Goal: Task Accomplishment & Management: Use online tool/utility

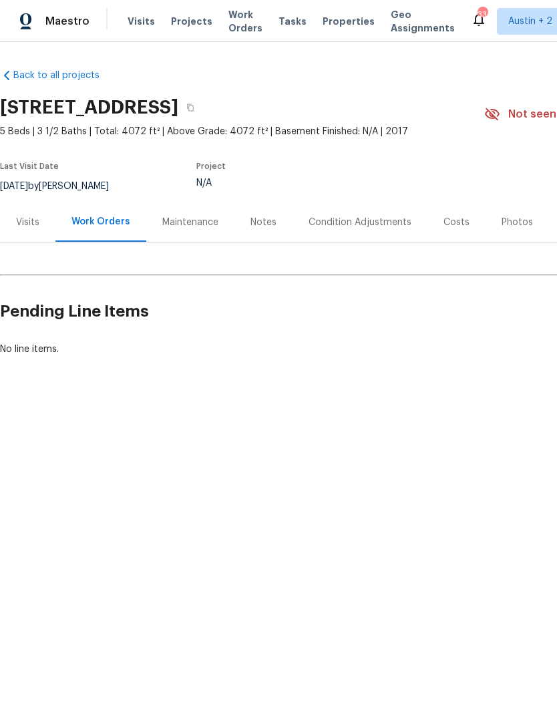
click at [21, 225] on div "Visits" at bounding box center [27, 222] width 23 height 13
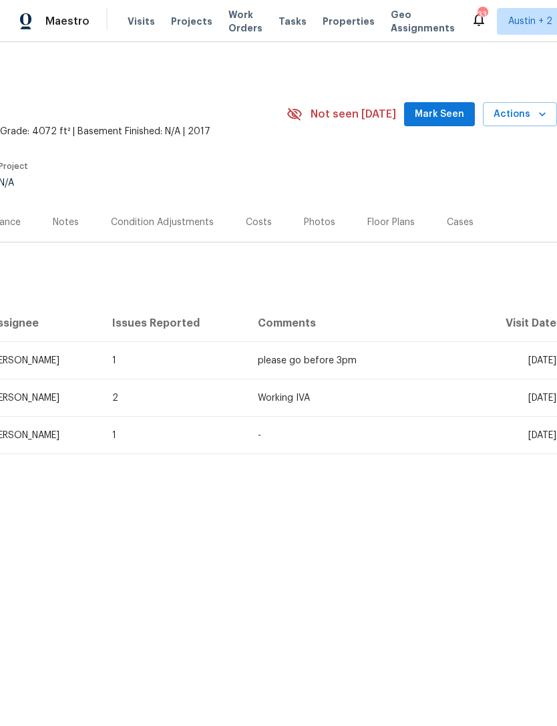
scroll to position [0, 198]
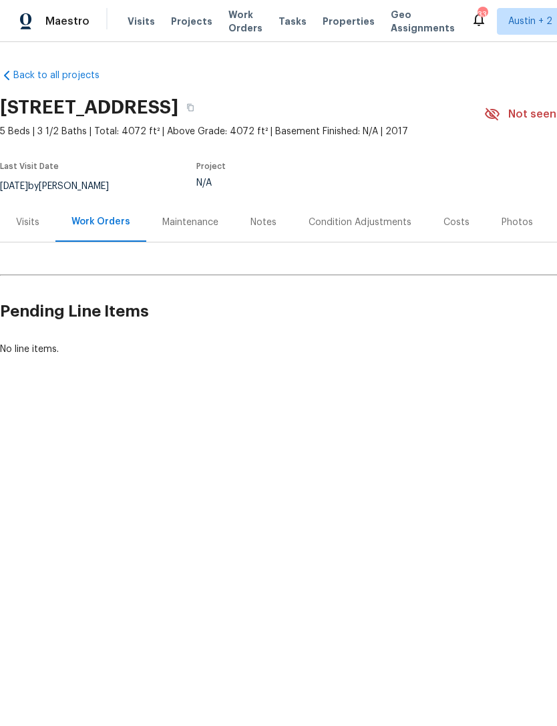
click at [31, 237] on div "Visits" at bounding box center [27, 221] width 55 height 39
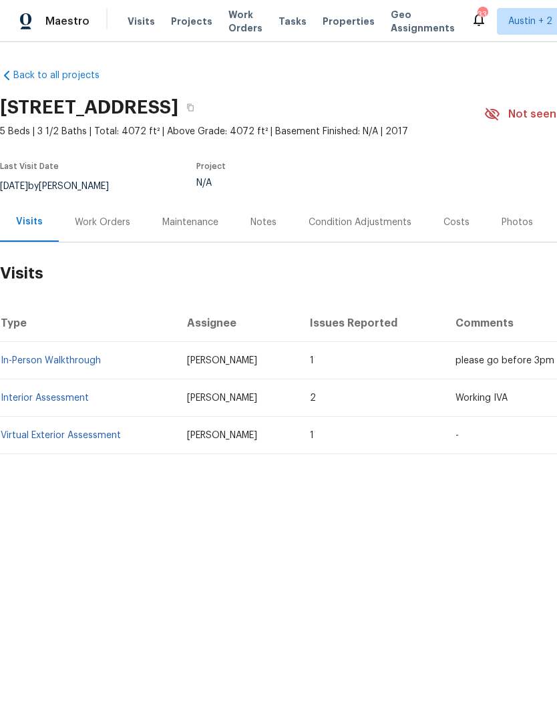
click at [343, 21] on span "Properties" at bounding box center [349, 21] width 52 height 13
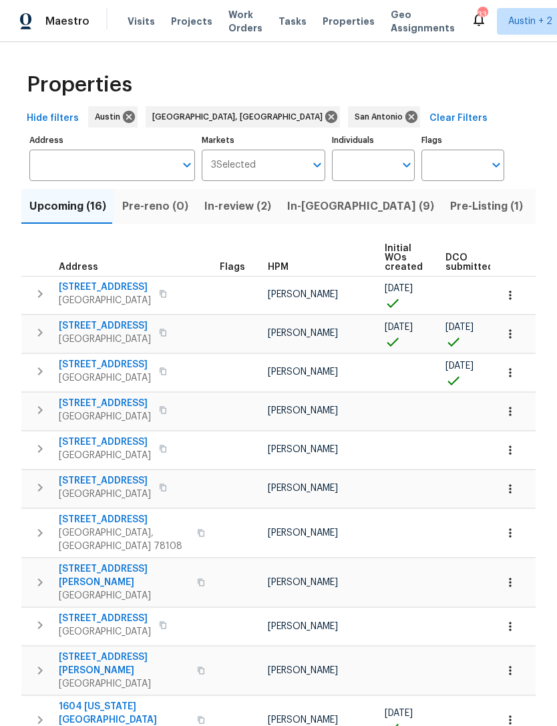
click at [33, 373] on icon "button" at bounding box center [40, 372] width 16 height 16
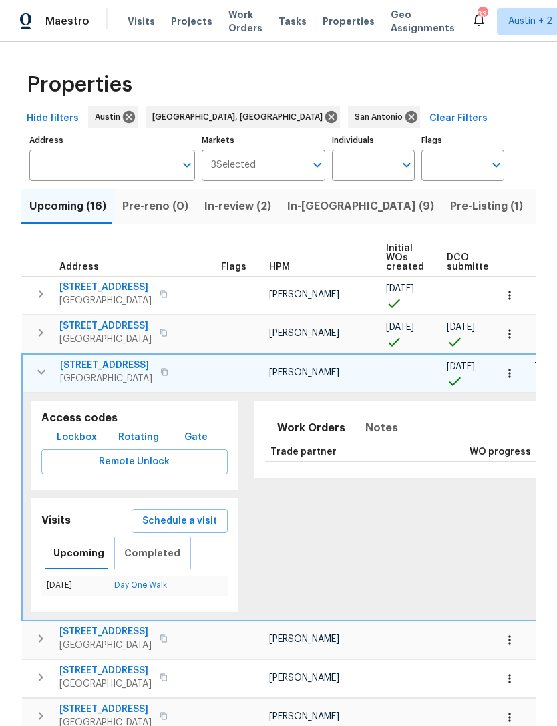
click at [152, 537] on button "Completed" at bounding box center [152, 553] width 72 height 32
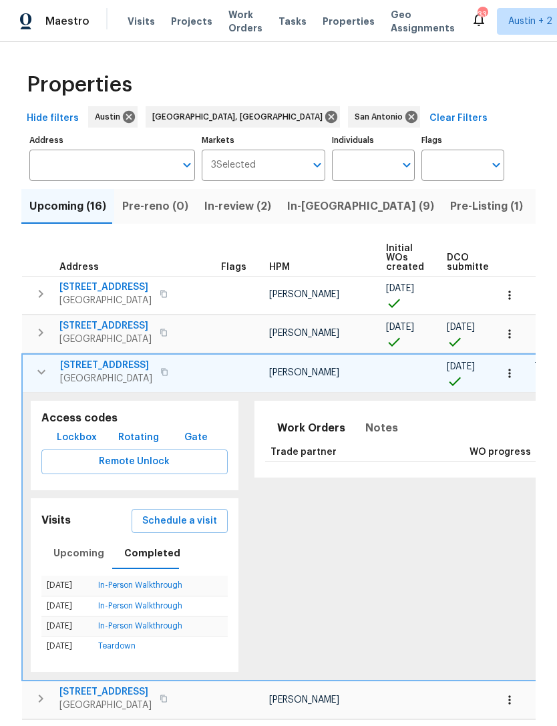
click at [163, 523] on span "Schedule a visit" at bounding box center [179, 521] width 75 height 17
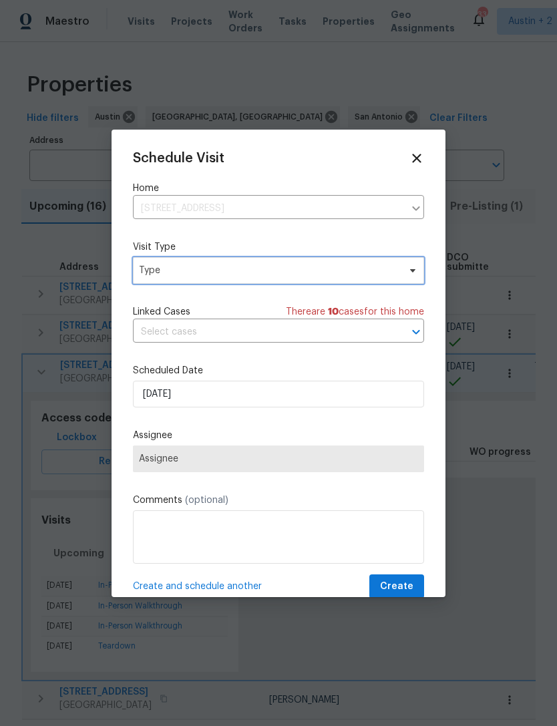
click at [165, 275] on span "Type" at bounding box center [269, 270] width 260 height 13
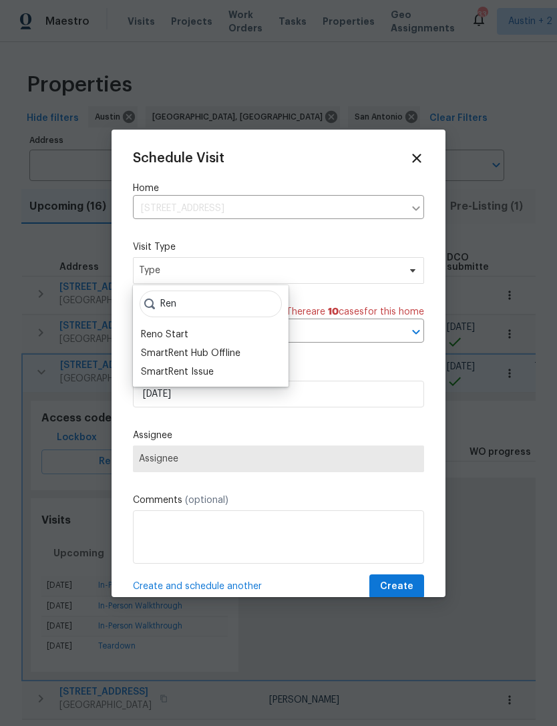
type input "Ren"
click at [174, 335] on div "Reno Start" at bounding box center [164, 334] width 47 height 13
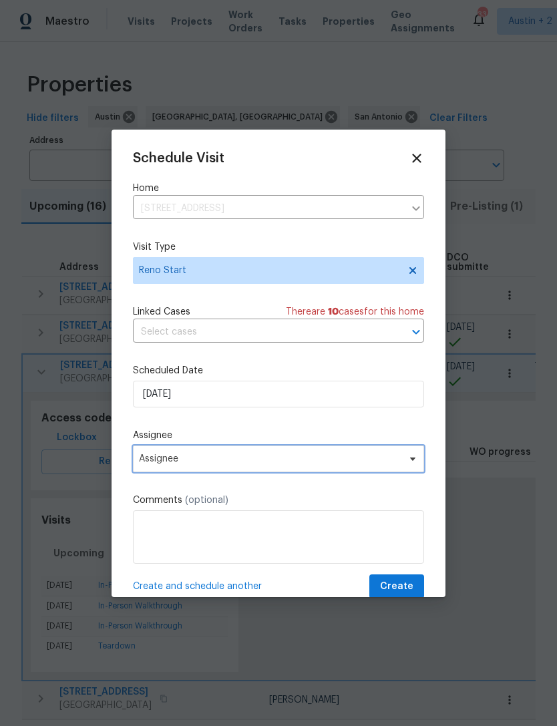
click at [164, 462] on span "Assignee" at bounding box center [270, 459] width 262 height 11
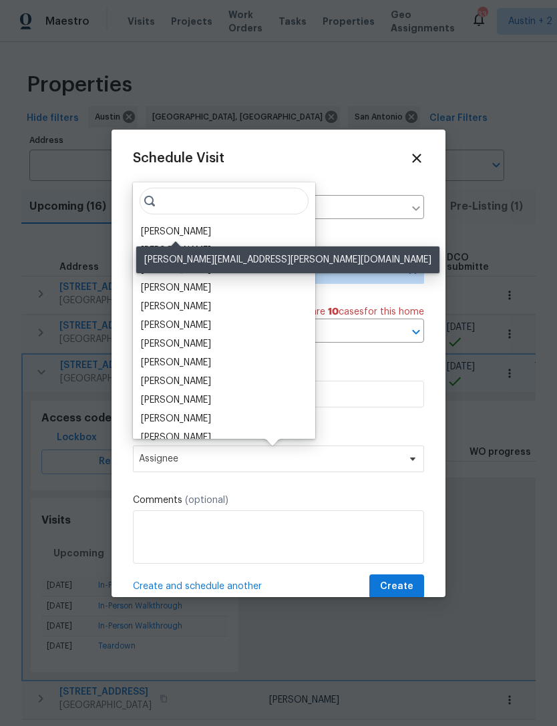
click at [156, 233] on div "[PERSON_NAME]" at bounding box center [176, 231] width 70 height 13
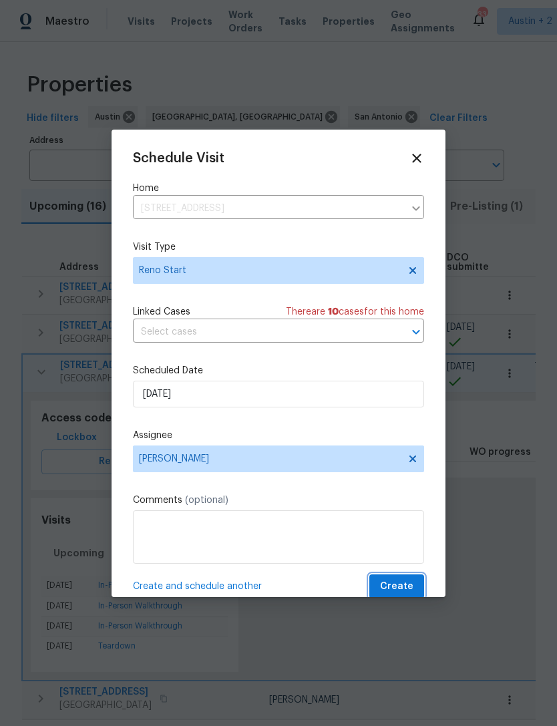
click at [405, 583] on span "Create" at bounding box center [396, 587] width 33 height 17
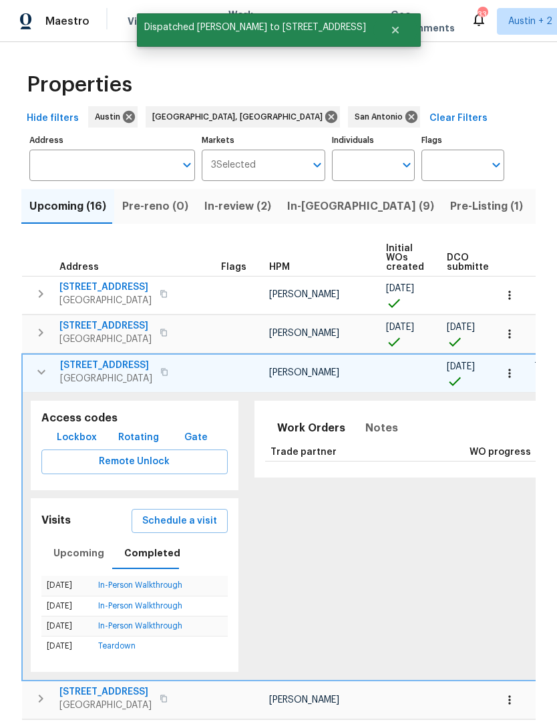
click at [31, 368] on button "button" at bounding box center [41, 372] width 27 height 27
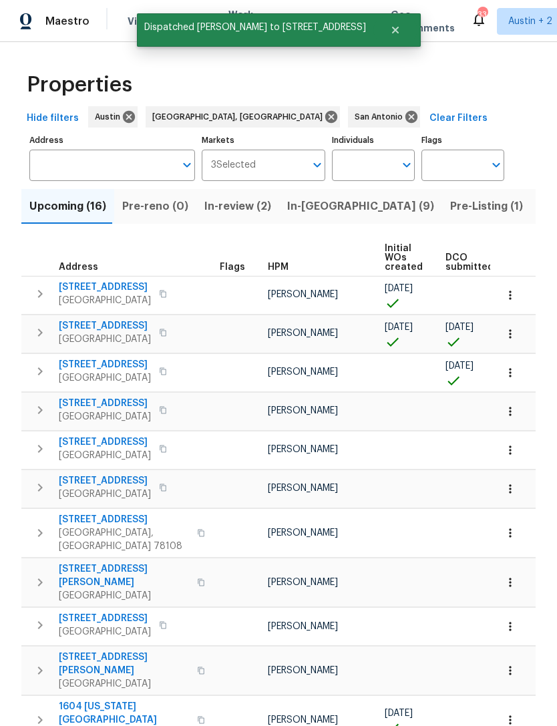
click at [33, 367] on icon "button" at bounding box center [40, 372] width 16 height 16
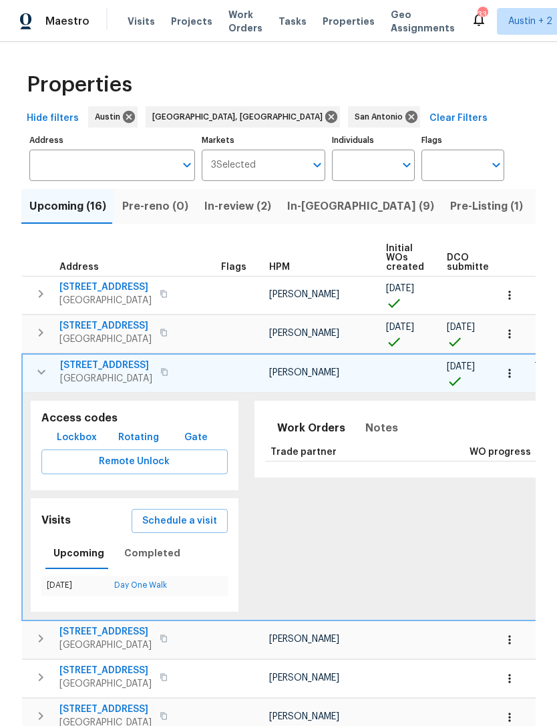
click at [38, 373] on icon "button" at bounding box center [41, 372] width 8 height 5
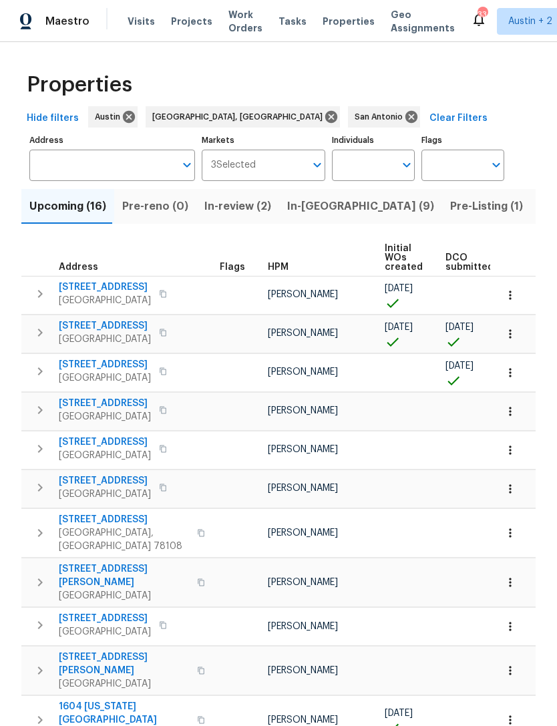
click at [39, 453] on icon "button" at bounding box center [40, 449] width 5 height 8
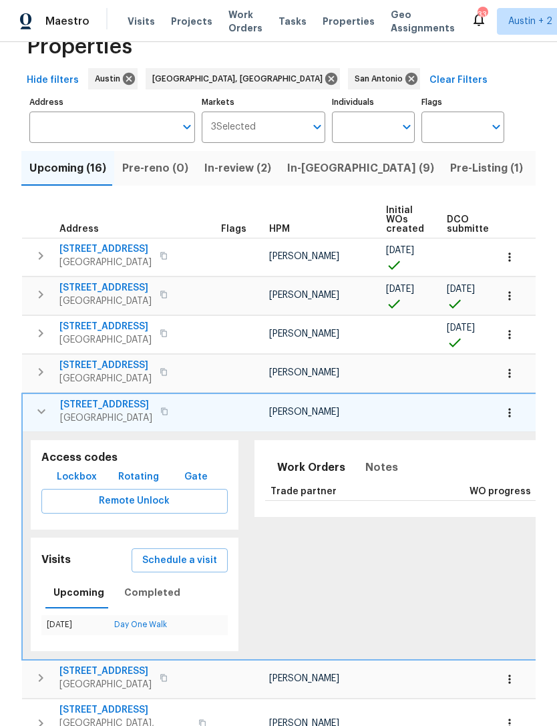
scroll to position [40, 0]
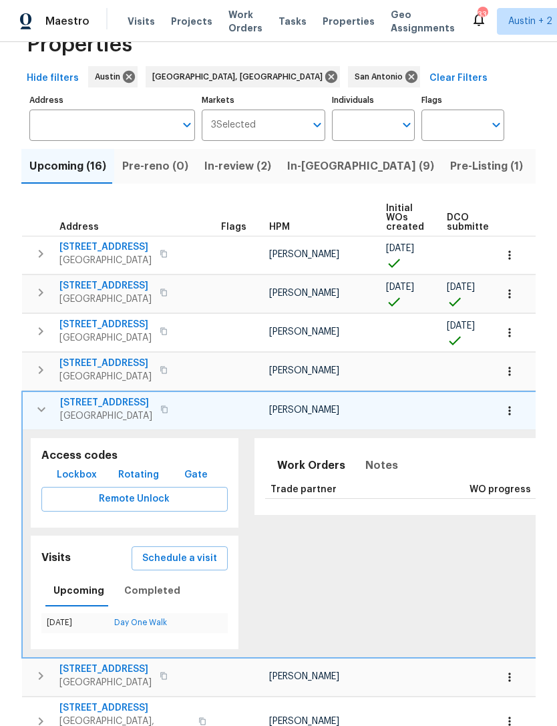
click at [37, 407] on icon "button" at bounding box center [41, 410] width 16 height 16
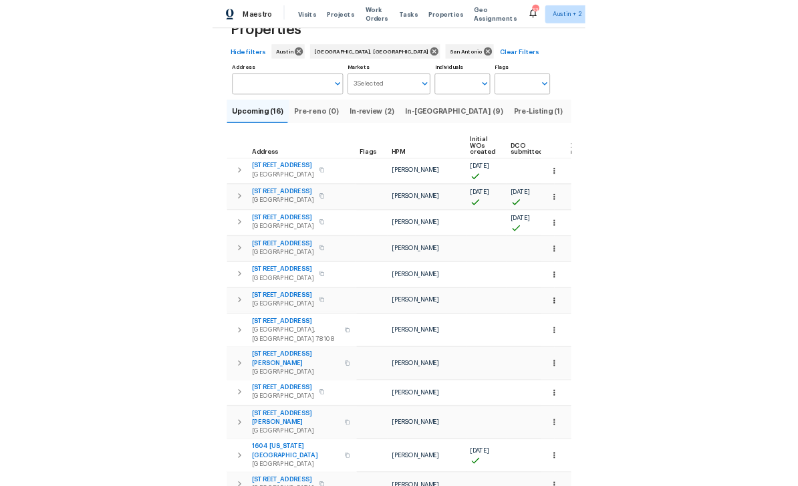
scroll to position [0, 0]
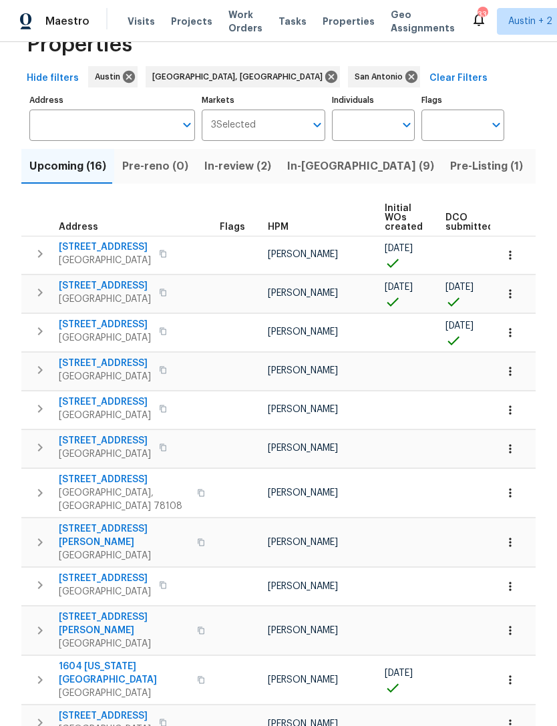
click at [6, 285] on div "Properties Hide filters [GEOGRAPHIC_DATA], [GEOGRAPHIC_DATA] [GEOGRAPHIC_DATA] …" at bounding box center [278, 477] width 557 height 951
